Goal: Register for event/course

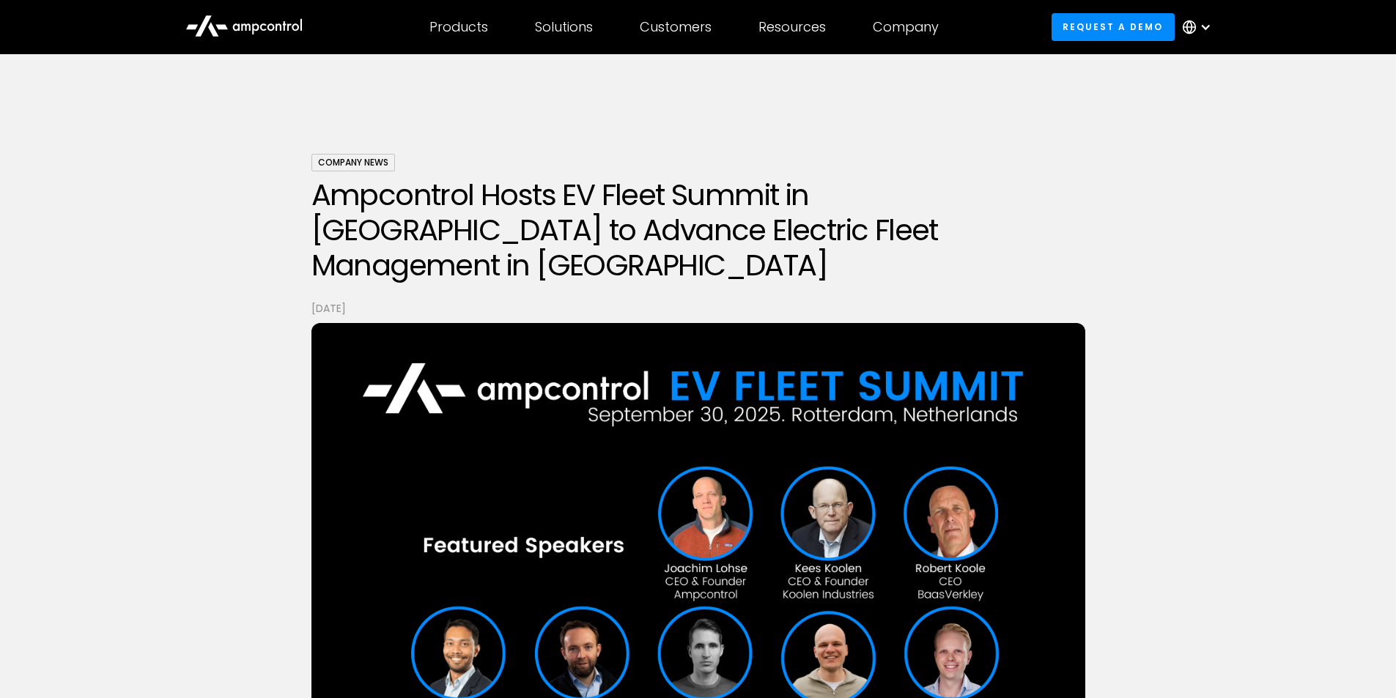
click at [248, 19] on icon at bounding box center [243, 24] width 117 height 35
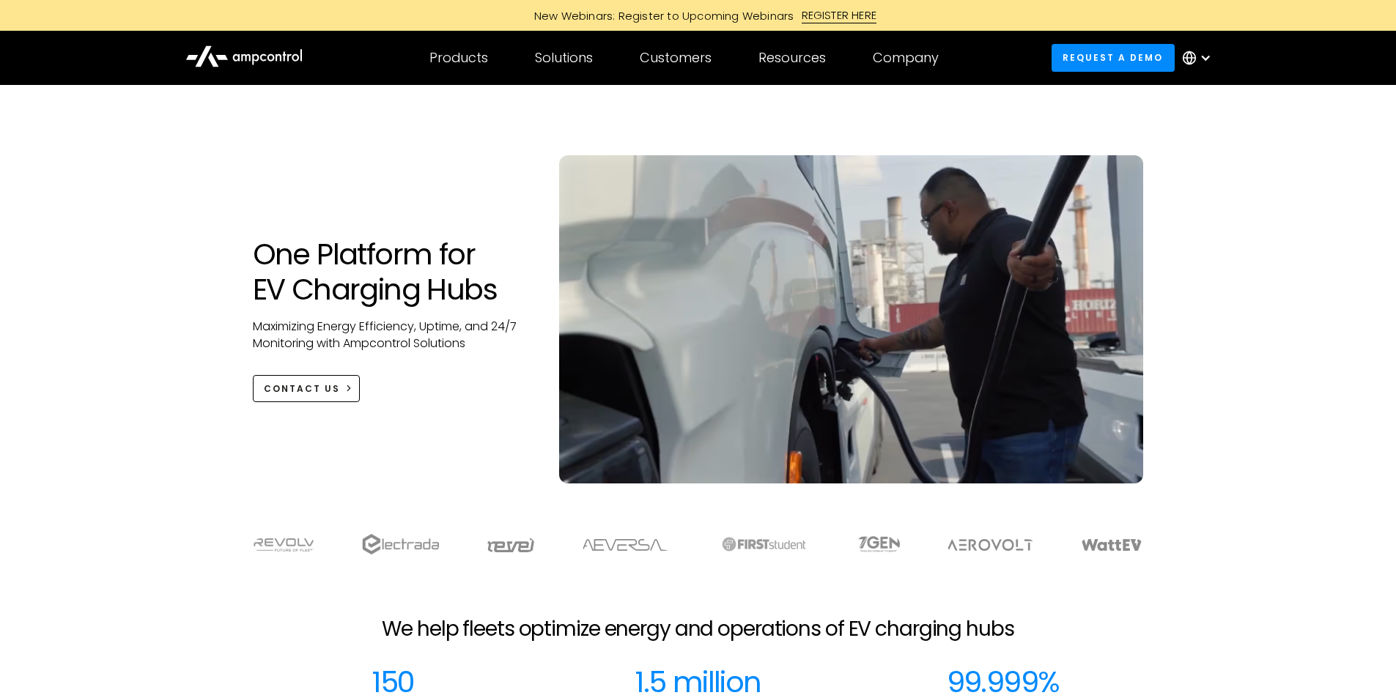
click at [629, 16] on div "New Webinars: Register to Upcoming Webinars" at bounding box center [660, 15] width 282 height 15
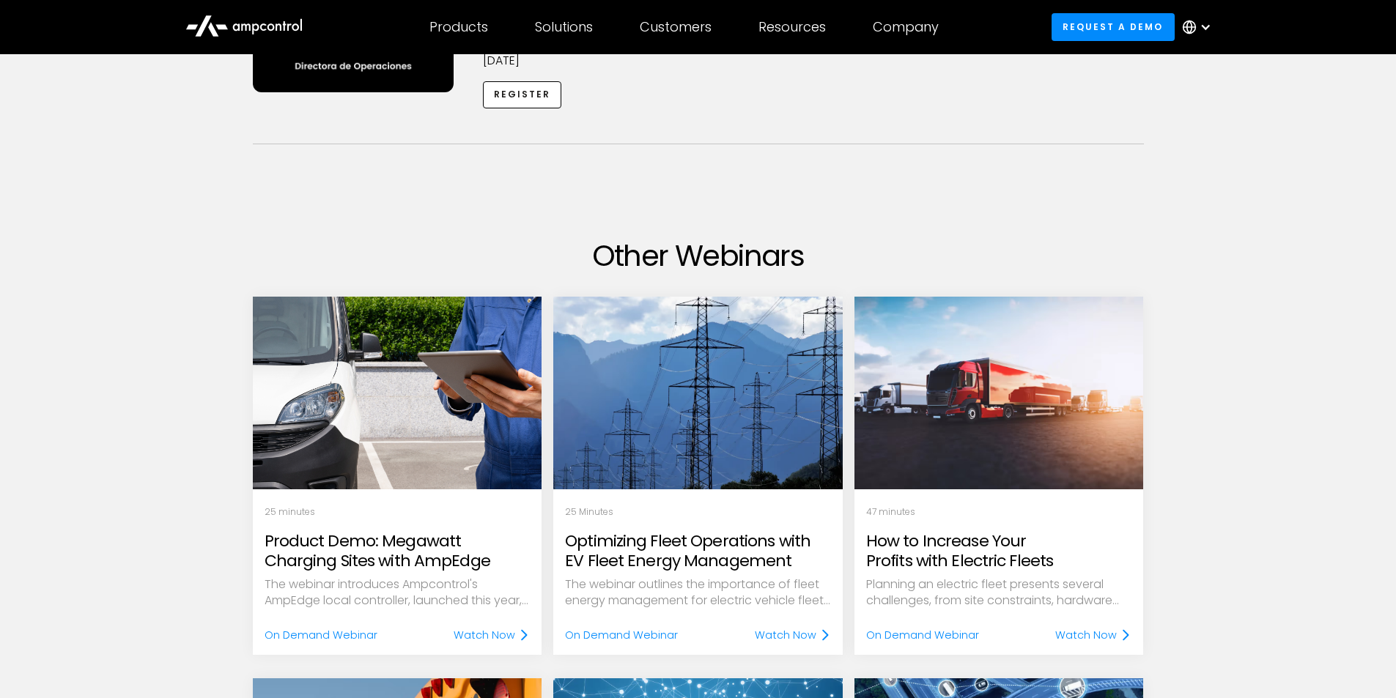
scroll to position [952, 0]
